Goal: Transaction & Acquisition: Purchase product/service

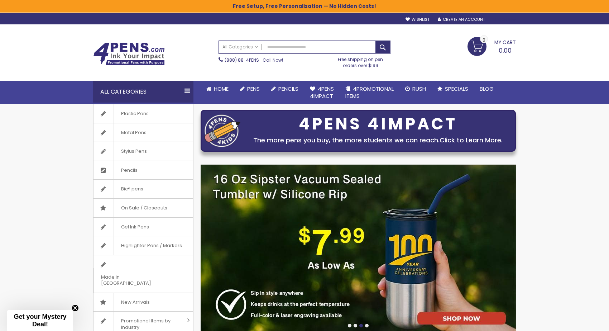
type input "**********"
click at [504, 19] on div "Sign In" at bounding box center [505, 19] width 24 height 5
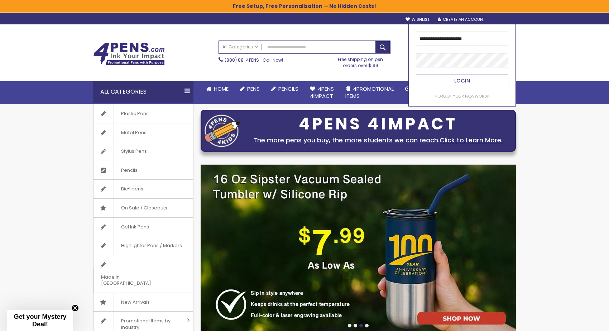
click at [476, 79] on button "Login" at bounding box center [462, 81] width 92 height 13
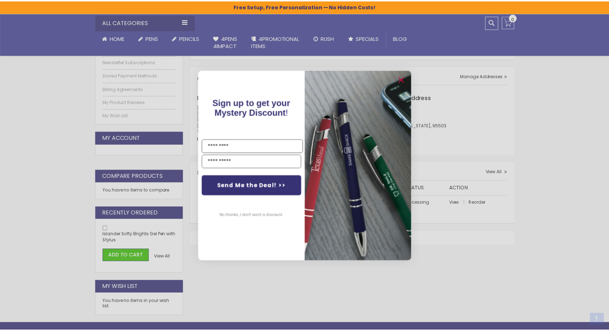
scroll to position [189, 0]
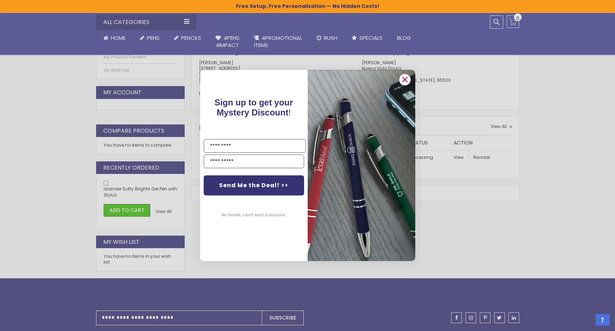
click at [407, 77] on circle "Close dialog" at bounding box center [404, 79] width 11 height 11
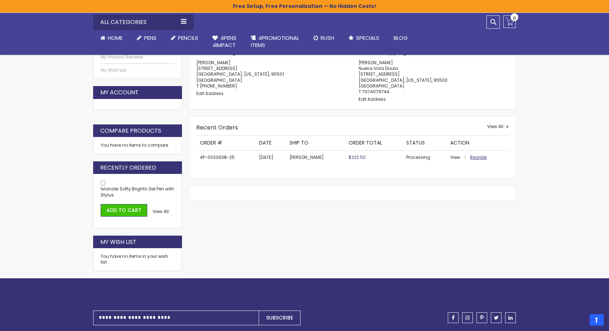
click at [474, 156] on span "Reorder" at bounding box center [478, 157] width 17 height 6
